Goal: Transaction & Acquisition: Purchase product/service

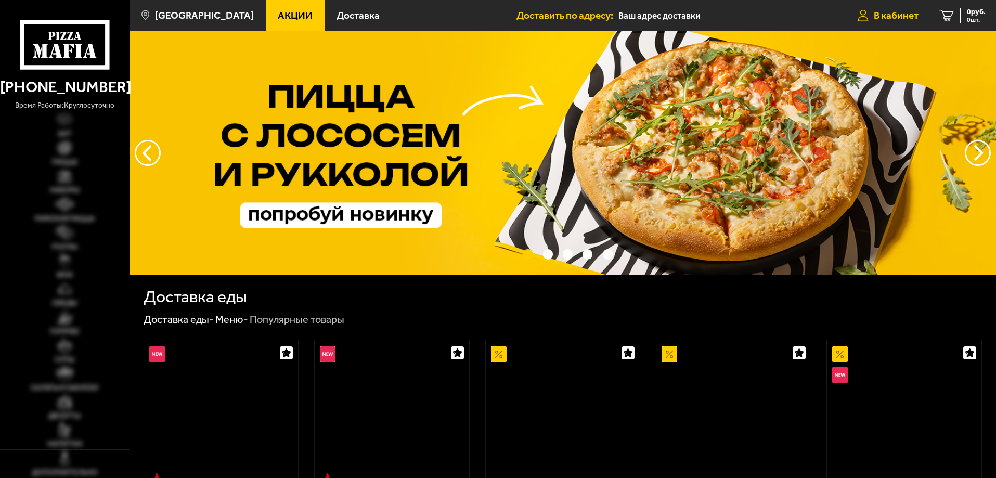
click at [897, 12] on span "В кабинет" at bounding box center [896, 15] width 45 height 10
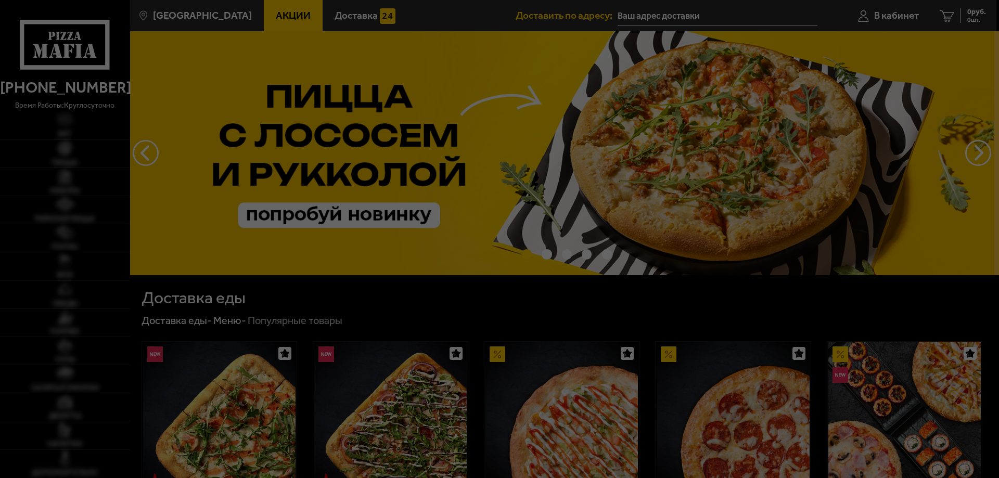
type input "[STREET_ADDRESS]"
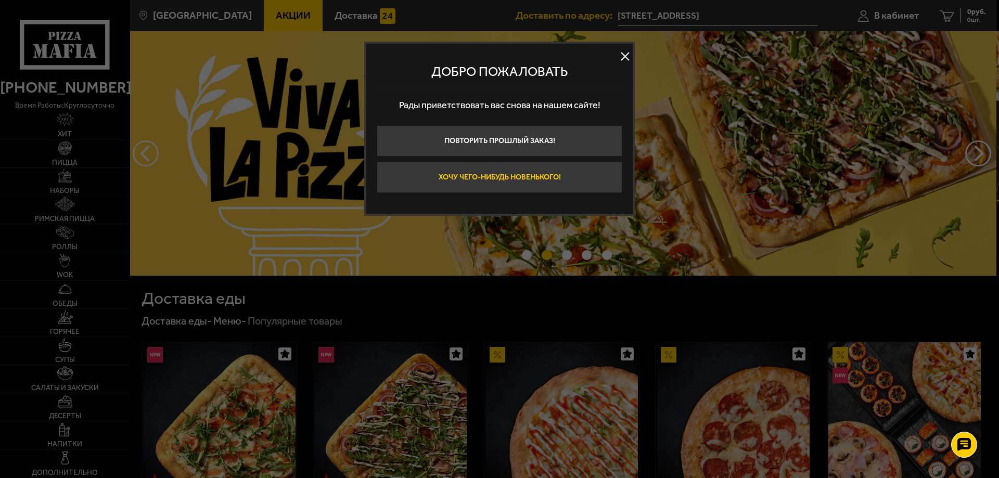
click at [525, 177] on button "Хочу чего-нибудь новенького!" at bounding box center [500, 177] width 246 height 31
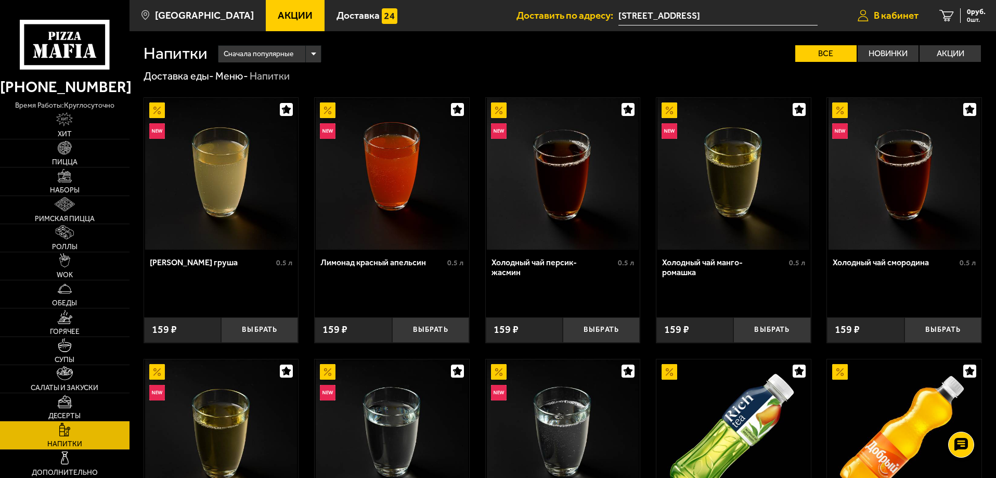
click at [898, 12] on span "В кабинет" at bounding box center [896, 15] width 45 height 10
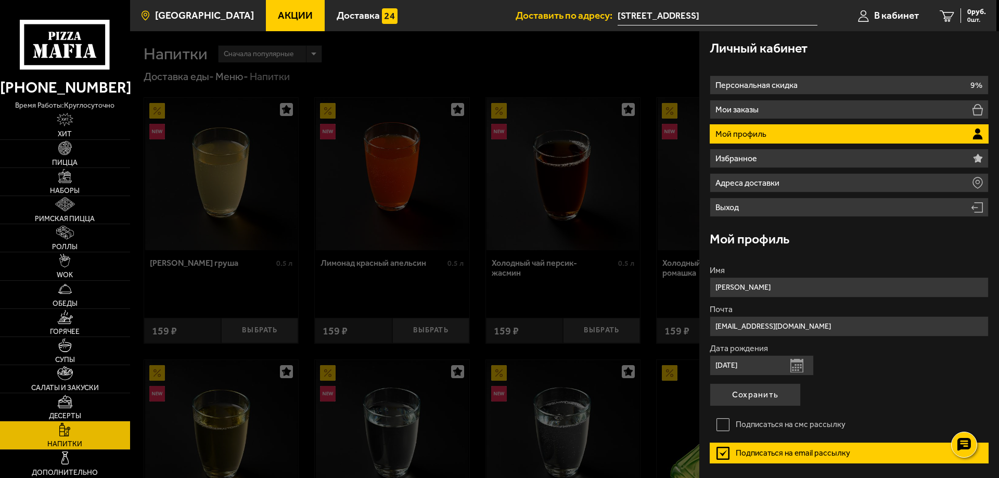
click at [213, 19] on span "[GEOGRAPHIC_DATA]" at bounding box center [204, 15] width 99 height 10
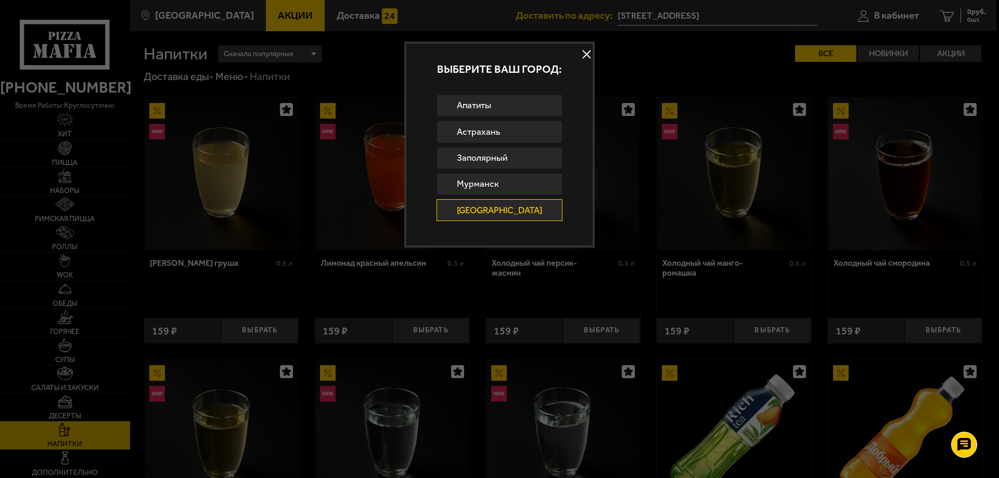
click at [515, 207] on link "[GEOGRAPHIC_DATA]" at bounding box center [499, 210] width 126 height 22
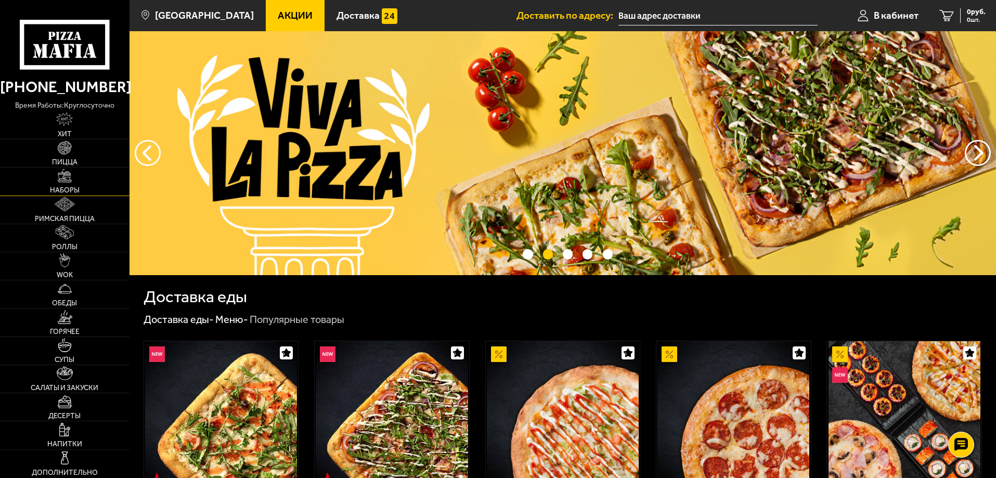
click at [65, 182] on img at bounding box center [65, 176] width 14 height 14
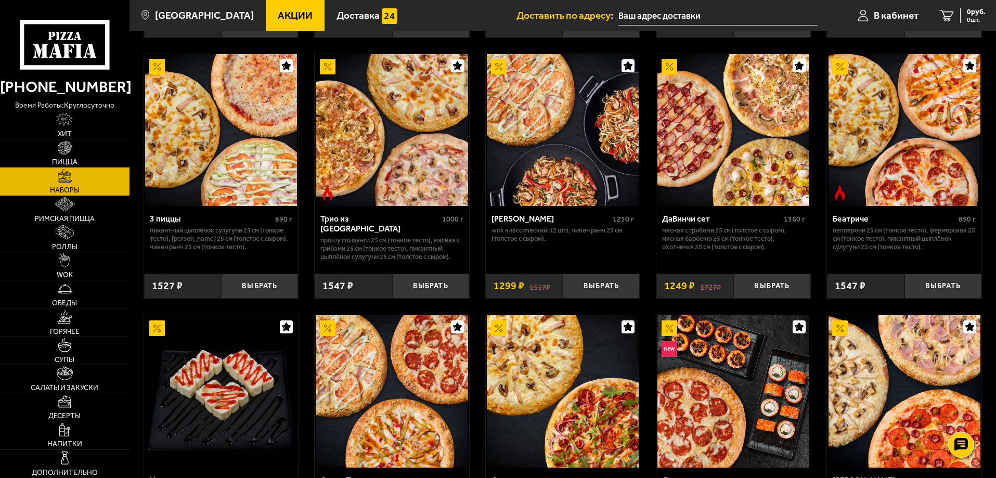
scroll to position [305, 0]
click at [723, 142] on img at bounding box center [734, 131] width 152 height 152
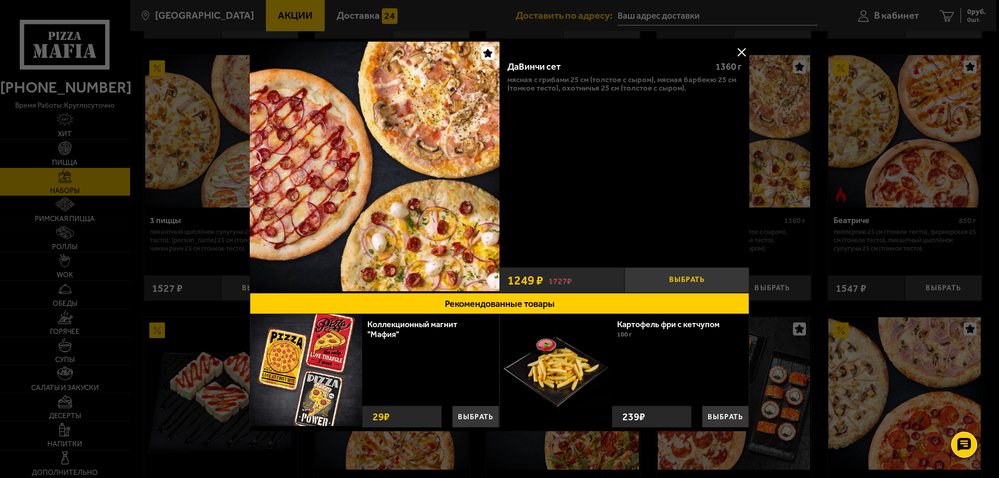
click at [700, 277] on button "Выбрать" at bounding box center [686, 279] width 125 height 25
click at [738, 52] on button at bounding box center [742, 52] width 16 height 16
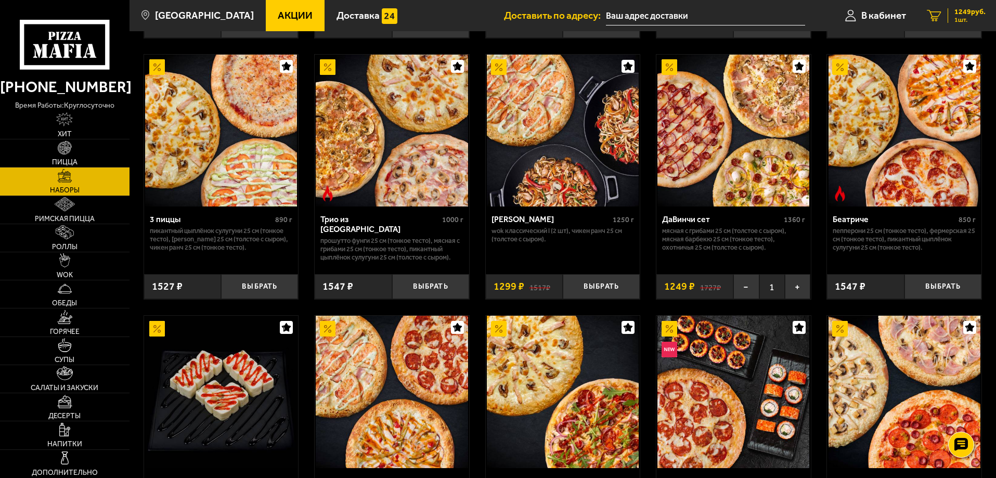
click at [961, 17] on span "1 шт." at bounding box center [970, 20] width 31 height 6
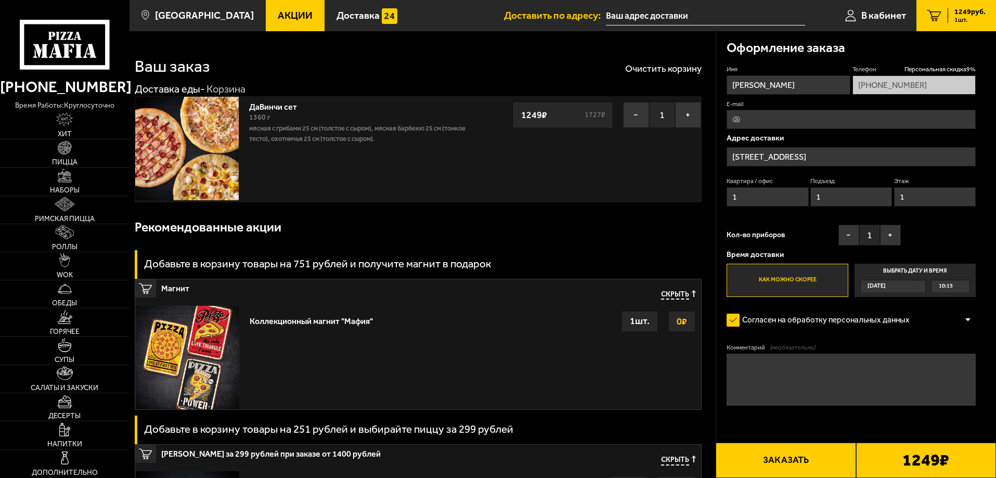
click at [663, 16] on input "text" at bounding box center [705, 15] width 199 height 19
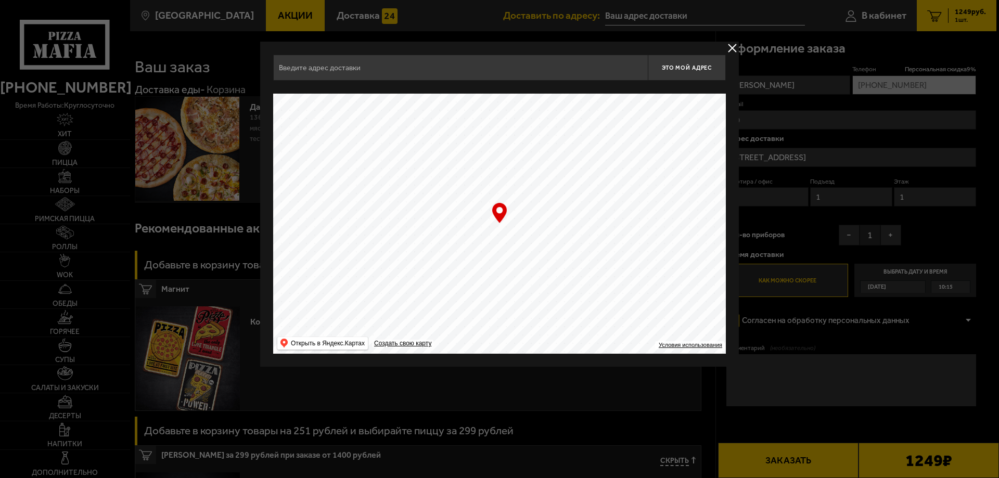
type input "[STREET_ADDRESS]"
click at [689, 67] on span "Это мой адрес" at bounding box center [687, 68] width 50 height 7
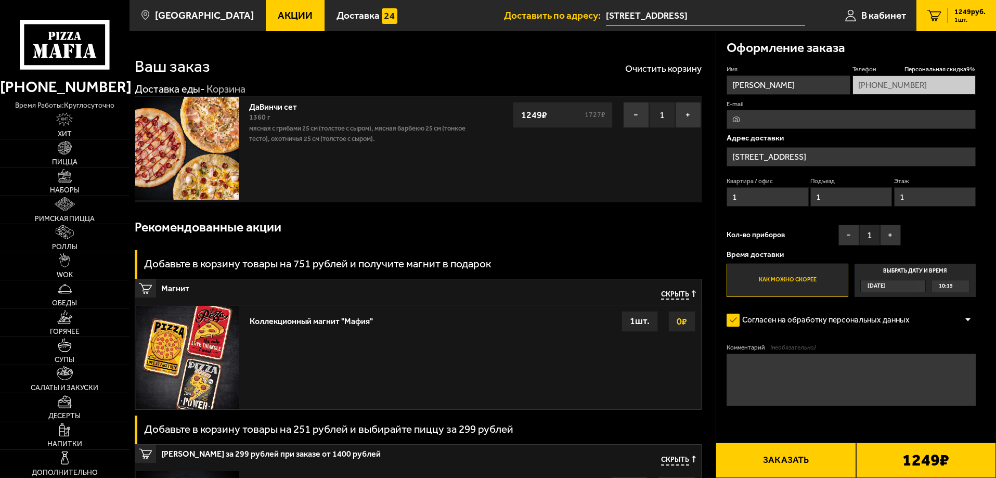
click at [825, 425] on form "Имя вася Телефон Персональная скидка 9 % +7 (921) 989-56-18 E-mail Адрес достав…" at bounding box center [851, 266] width 249 height 402
click at [926, 462] on b "1249 ₽" at bounding box center [926, 460] width 47 height 17
click at [795, 462] on button "Заказать" at bounding box center [786, 460] width 140 height 35
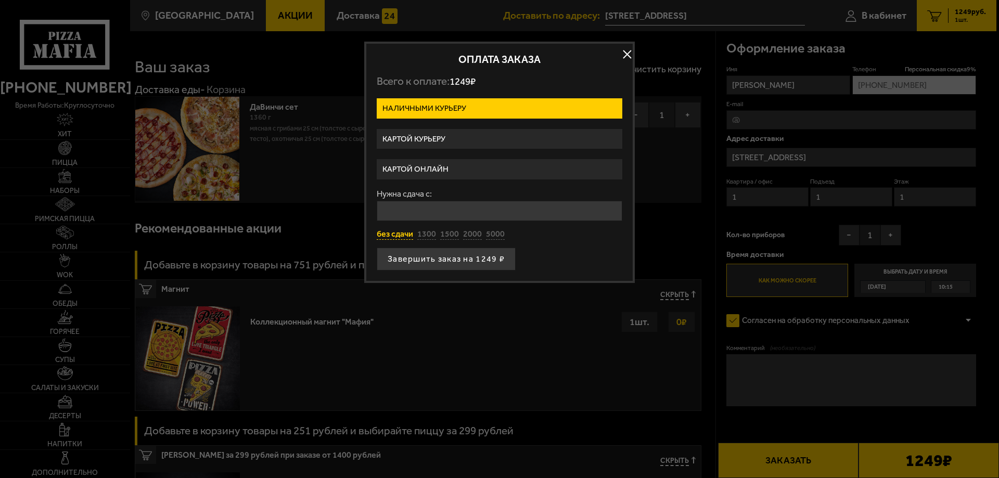
click at [400, 236] on button "без сдачи" at bounding box center [395, 234] width 36 height 11
type input "0"
click at [456, 259] on button "Завершить заказ на 1249 ₽" at bounding box center [446, 259] width 139 height 23
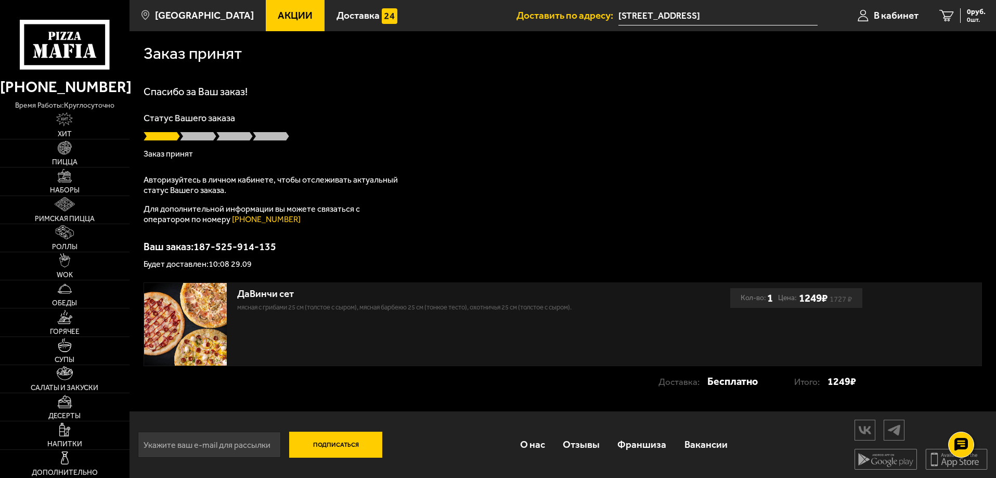
scroll to position [1, 0]
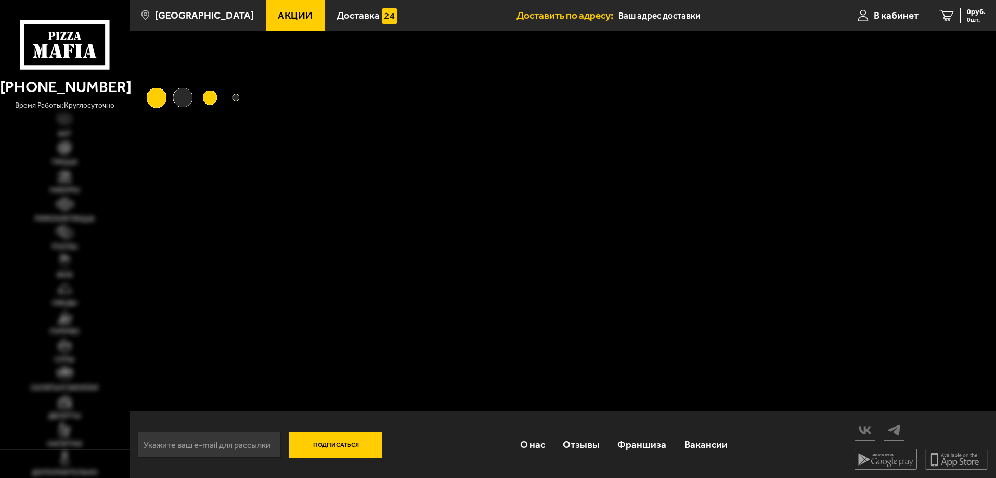
type input "[STREET_ADDRESS]"
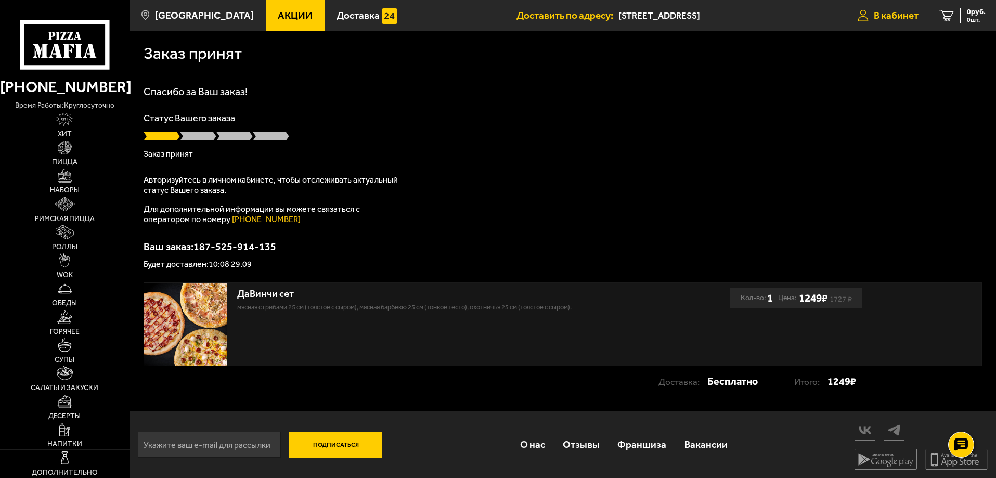
click at [898, 15] on span "В кабинет" at bounding box center [896, 15] width 45 height 10
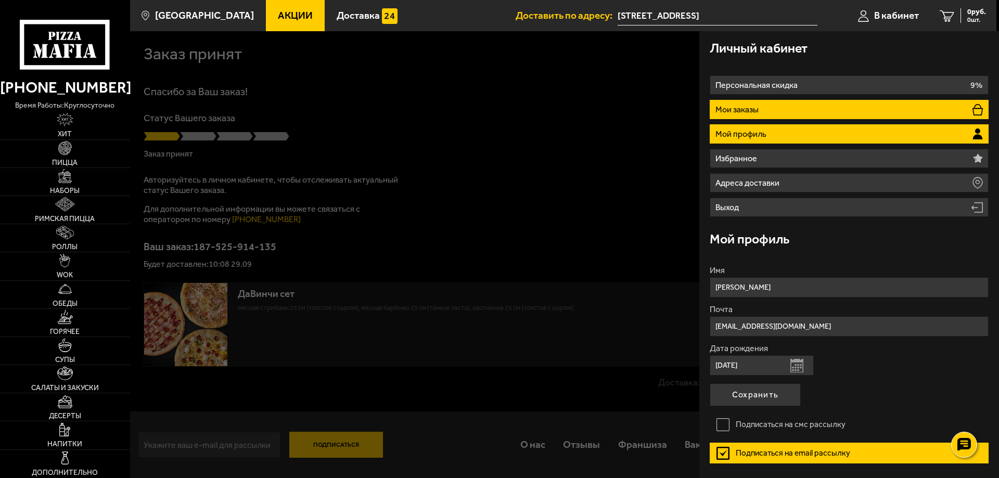
click at [872, 105] on li "Мои заказы" at bounding box center [849, 109] width 279 height 19
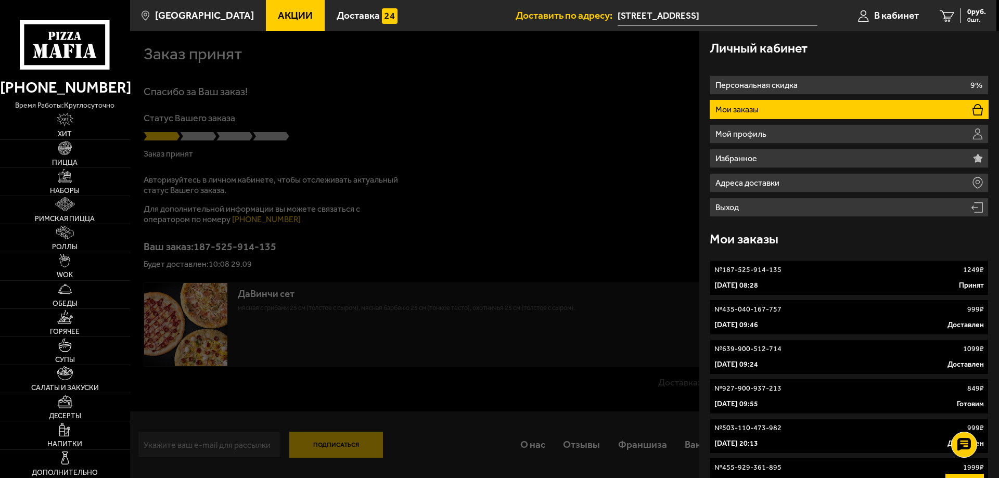
click at [801, 278] on link "№ 187-525-914-135 1249 ₽ 29 сентября 2025 г. 08:28 Принят" at bounding box center [849, 277] width 279 height 35
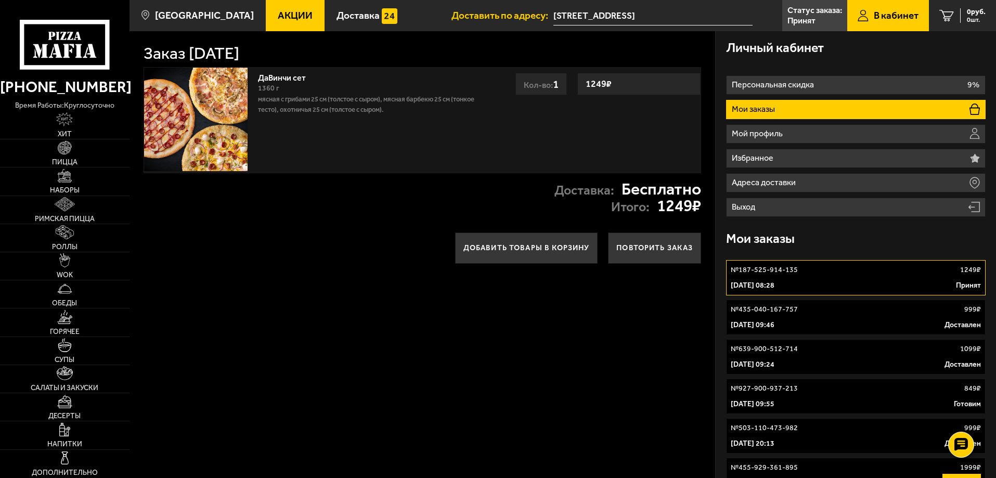
click at [67, 38] on icon at bounding box center [64, 44] width 89 height 49
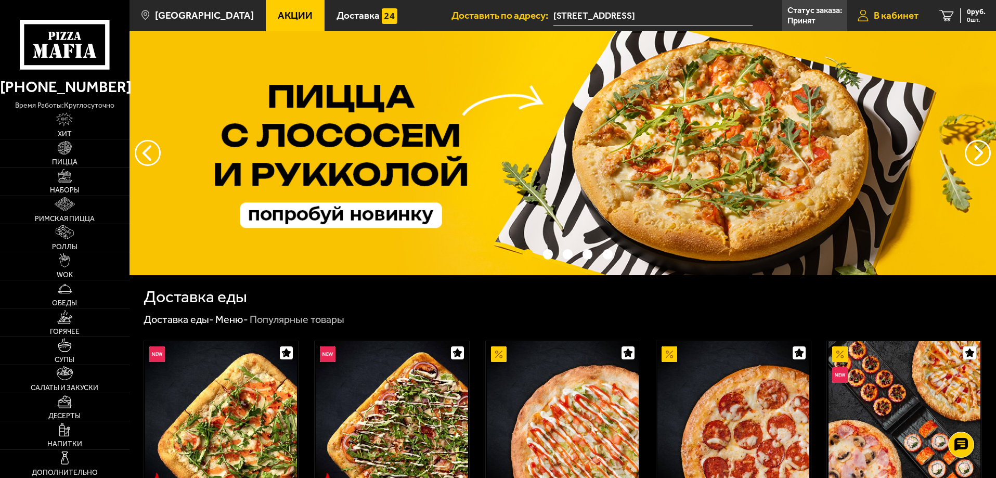
click at [890, 16] on span "В кабинет" at bounding box center [896, 15] width 45 height 10
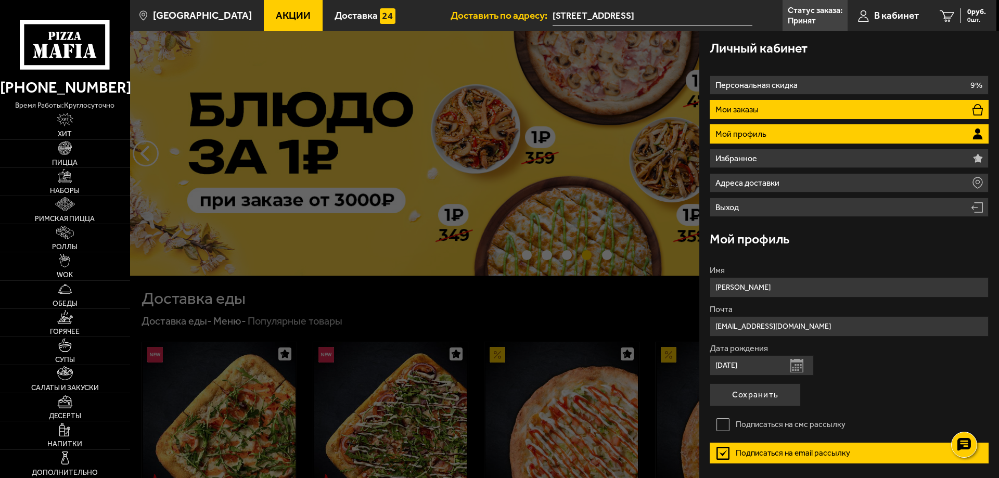
click at [852, 107] on li "Мои заказы" at bounding box center [849, 109] width 279 height 19
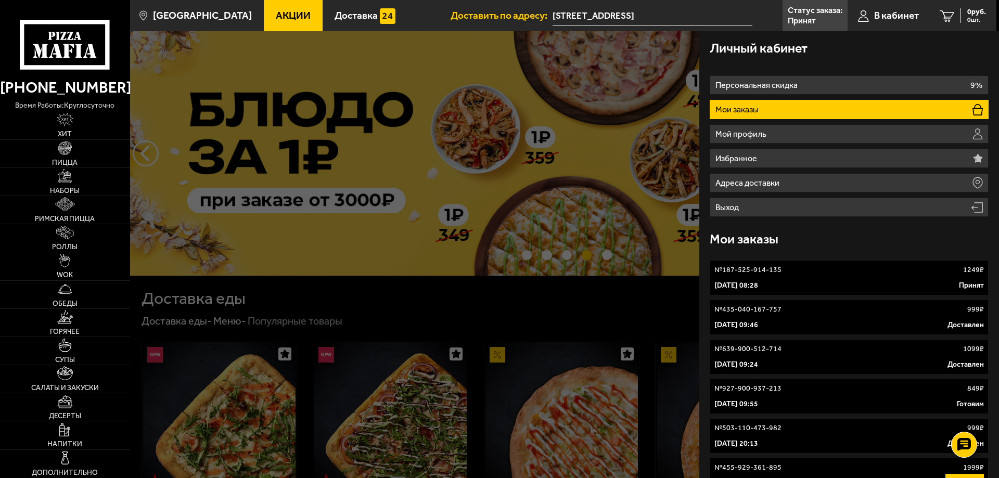
click at [782, 273] on div "№ 187-525-914-135 1249 ₽" at bounding box center [848, 270] width 269 height 10
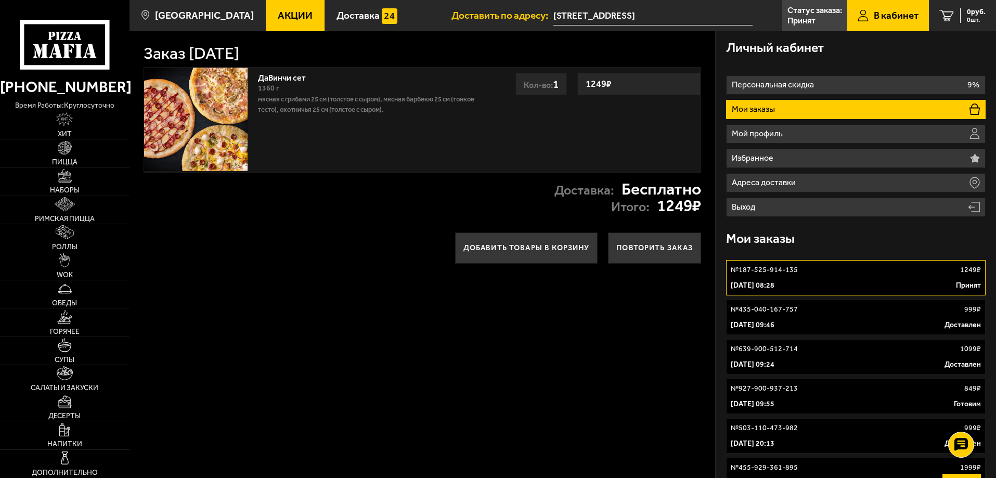
click at [73, 38] on use at bounding box center [70, 36] width 6 height 8
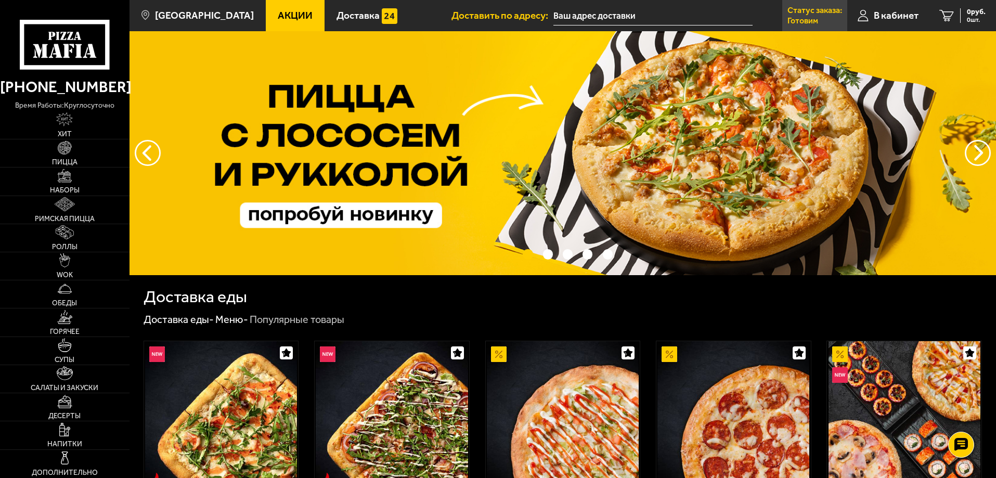
click at [795, 17] on p "Готовим" at bounding box center [803, 21] width 31 height 8
